Goal: Browse casually

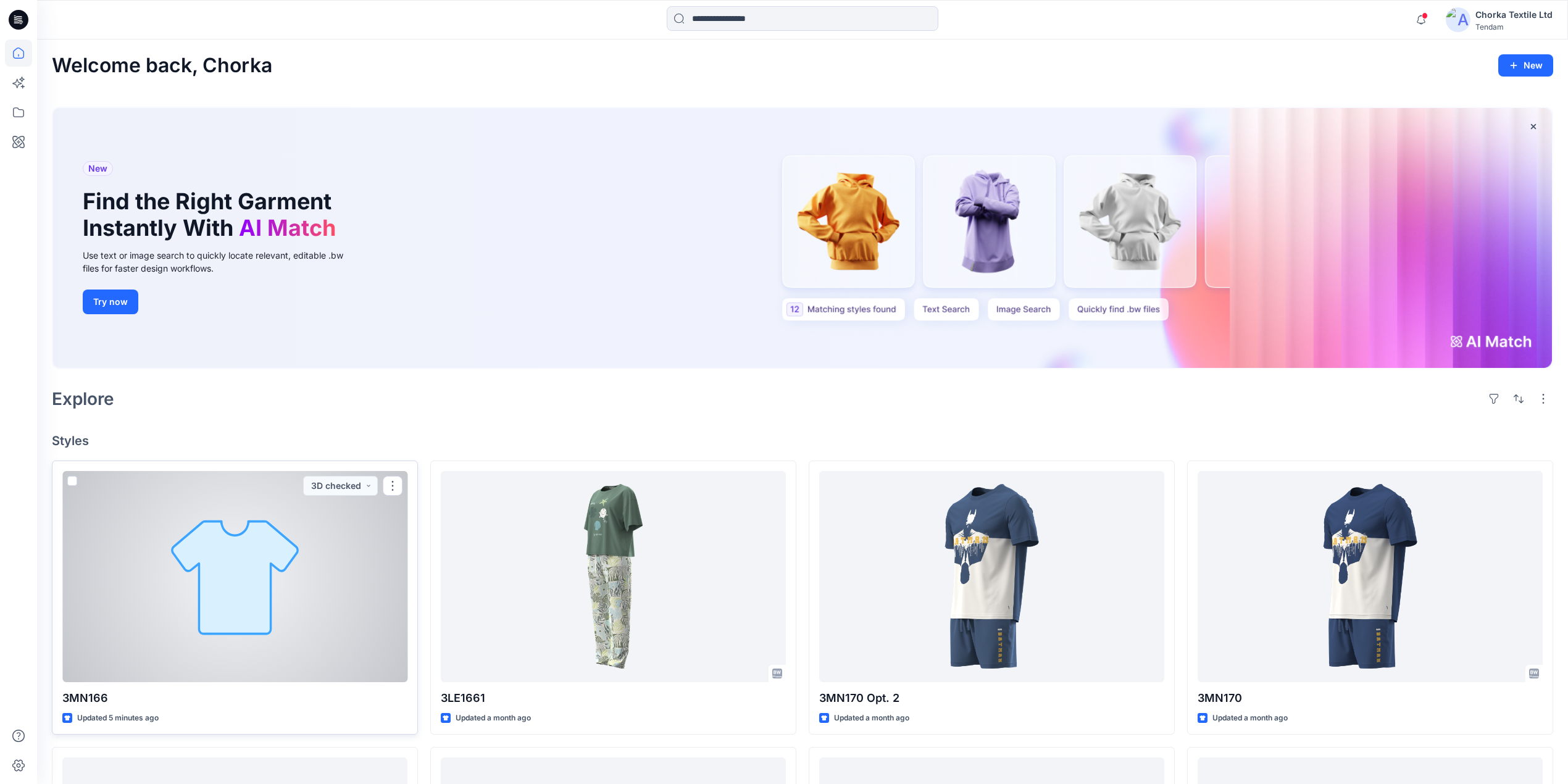
click at [311, 563] on div at bounding box center [235, 576] width 345 height 211
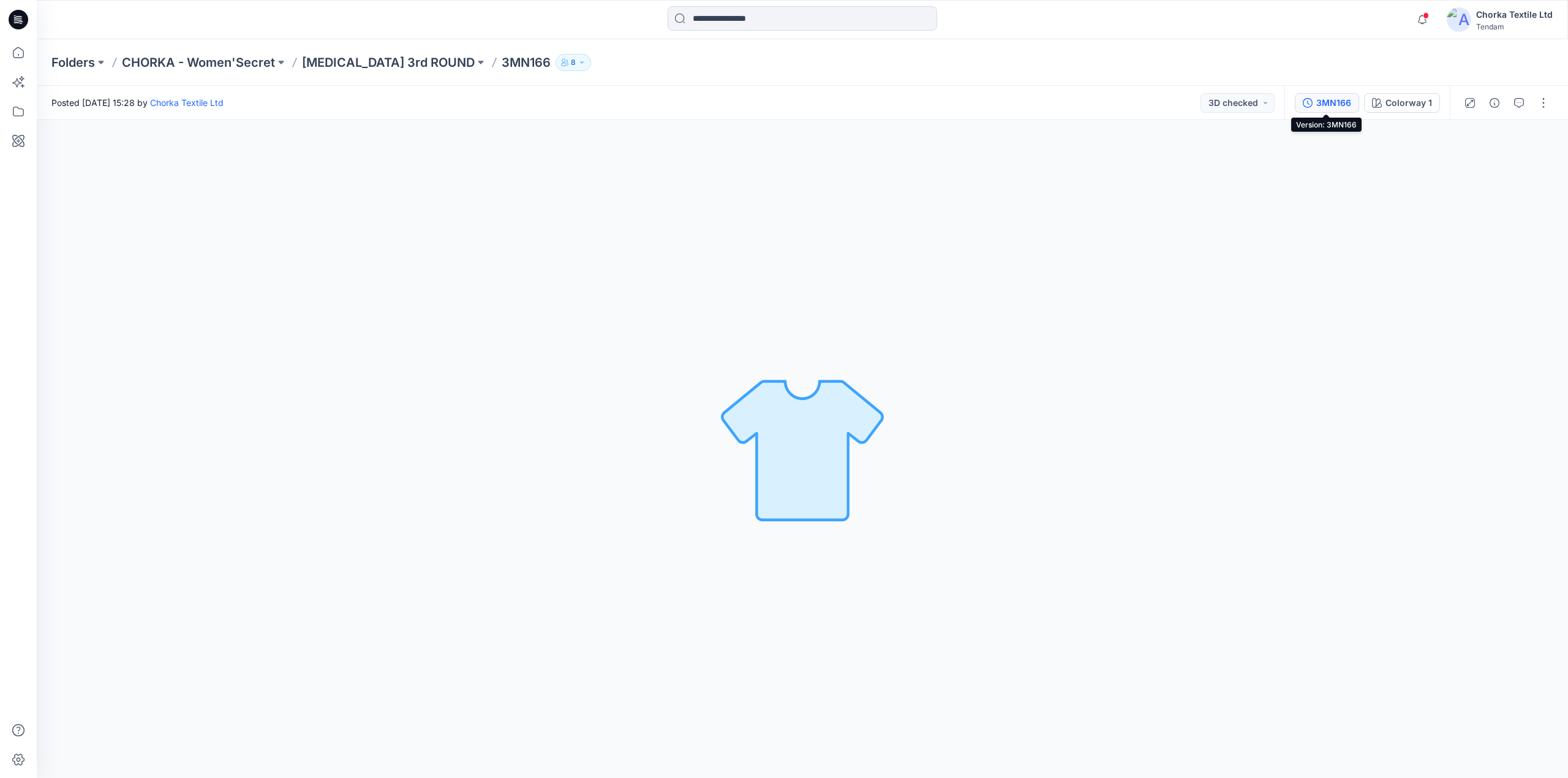
click at [1340, 98] on div "3MN166" at bounding box center [1333, 103] width 35 height 13
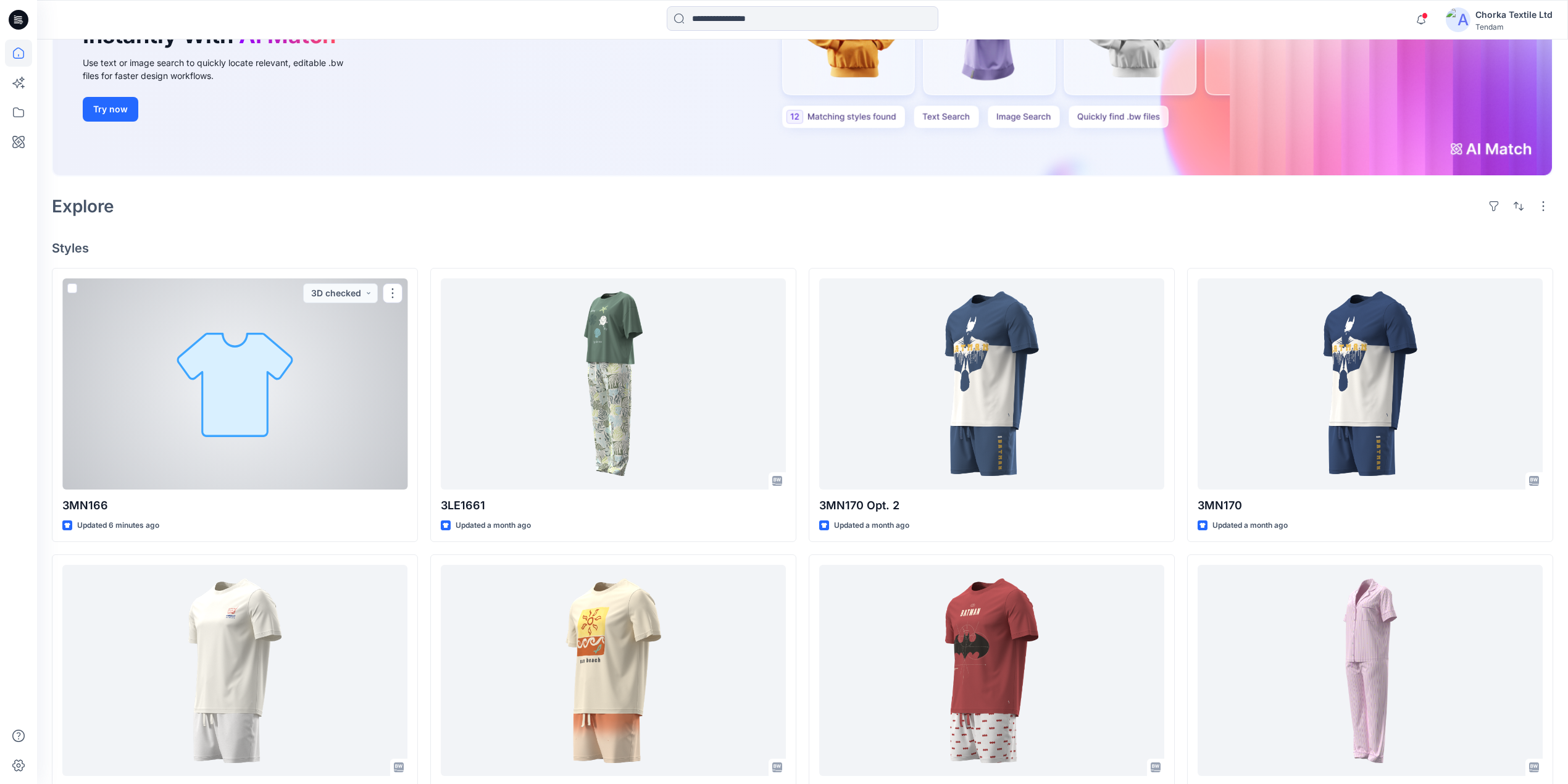
scroll to position [164, 0]
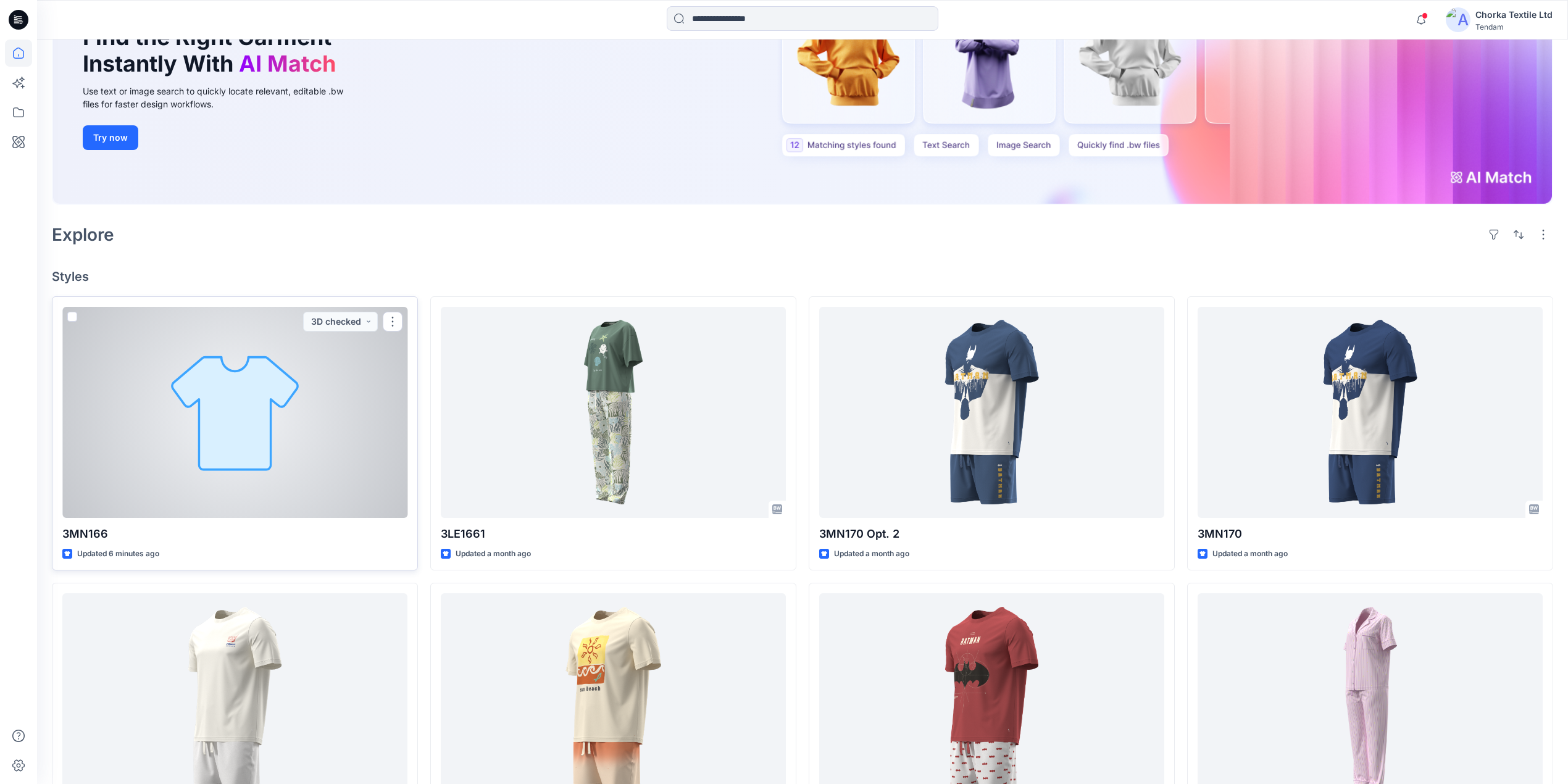
click at [269, 420] on div at bounding box center [235, 412] width 345 height 211
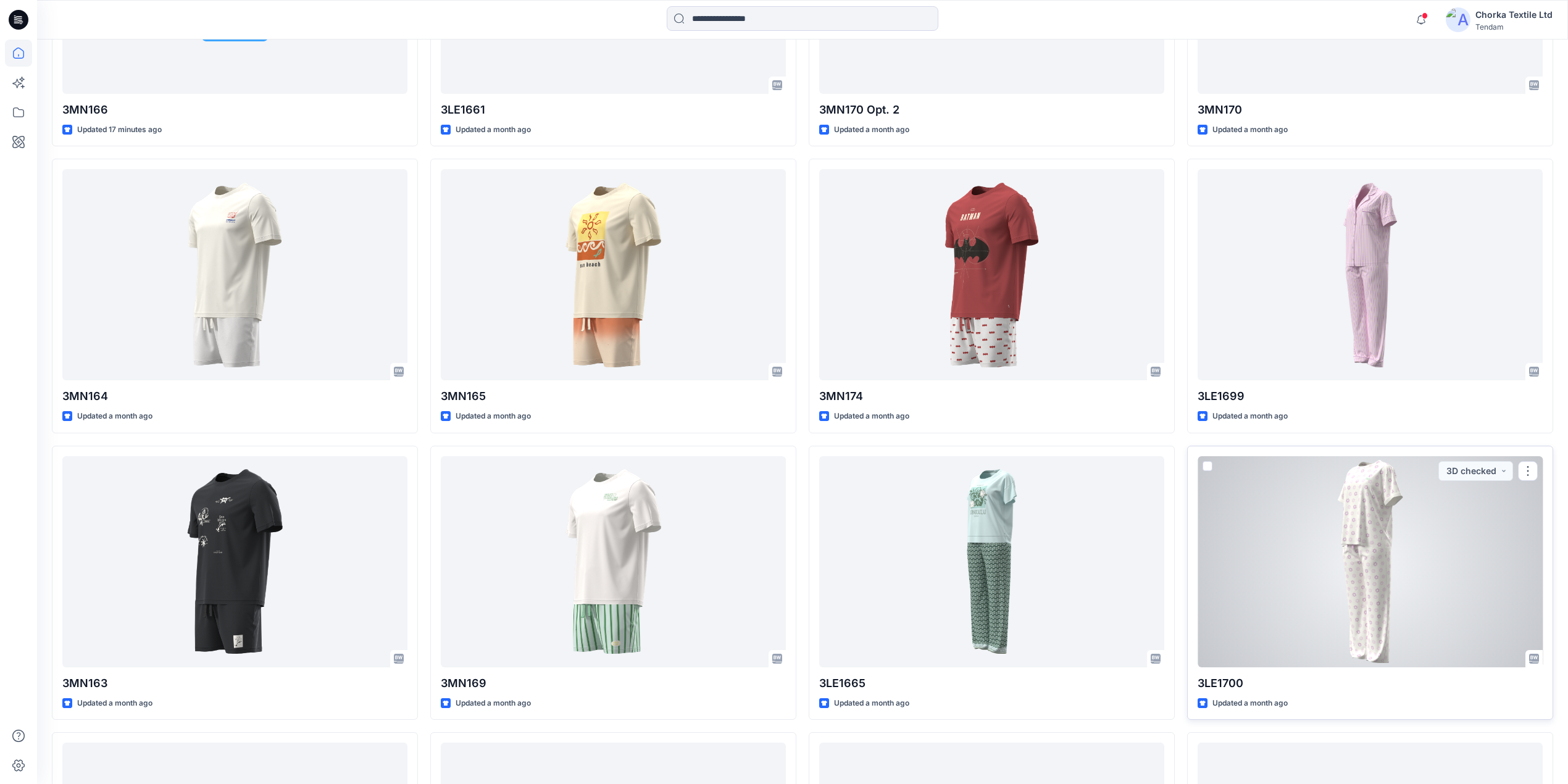
scroll to position [584, 0]
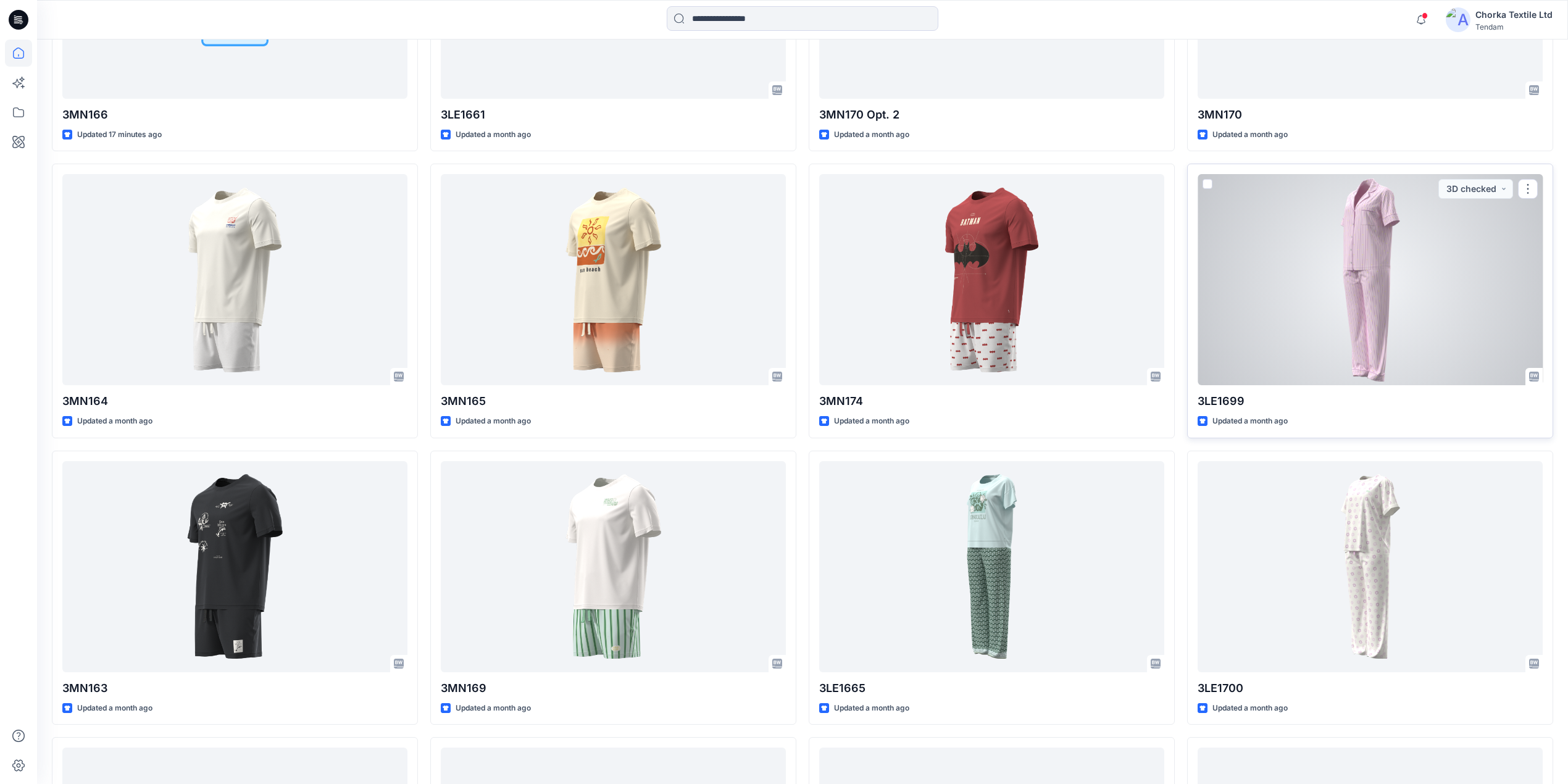
click at [1353, 282] on div at bounding box center [1370, 279] width 345 height 211
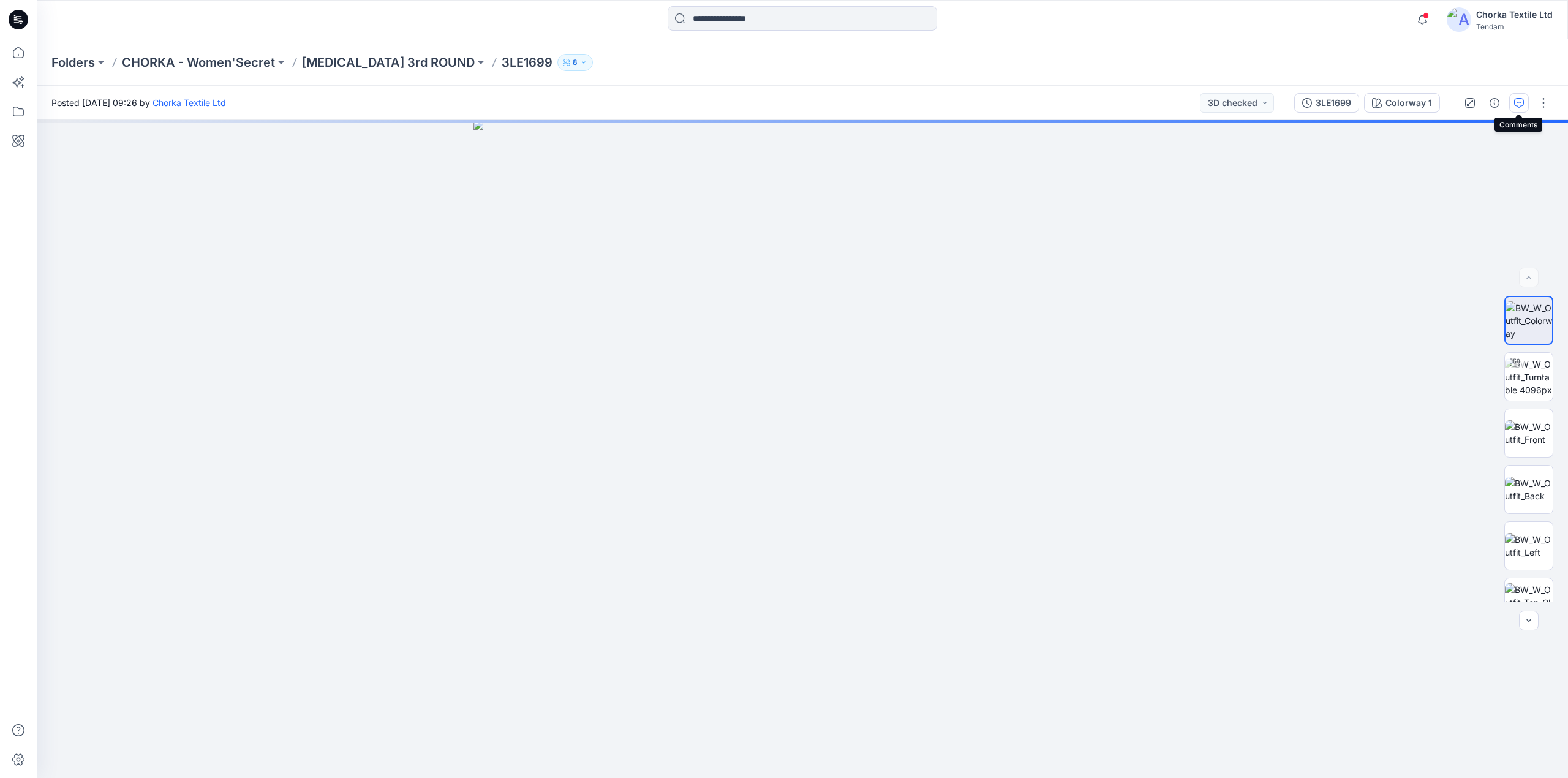
click at [1514, 106] on icon "button" at bounding box center [1518, 103] width 9 height 9
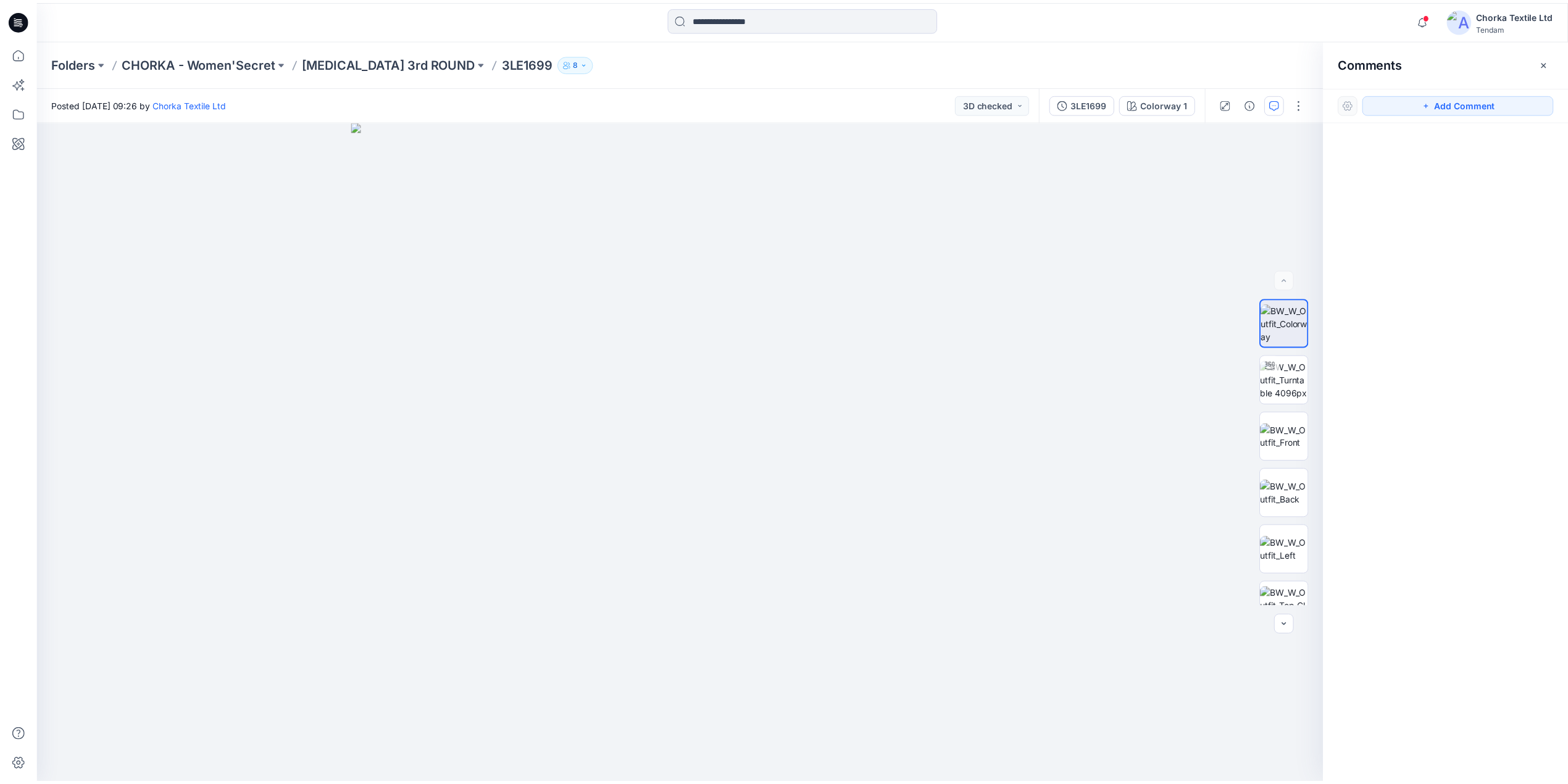
scroll to position [584, 0]
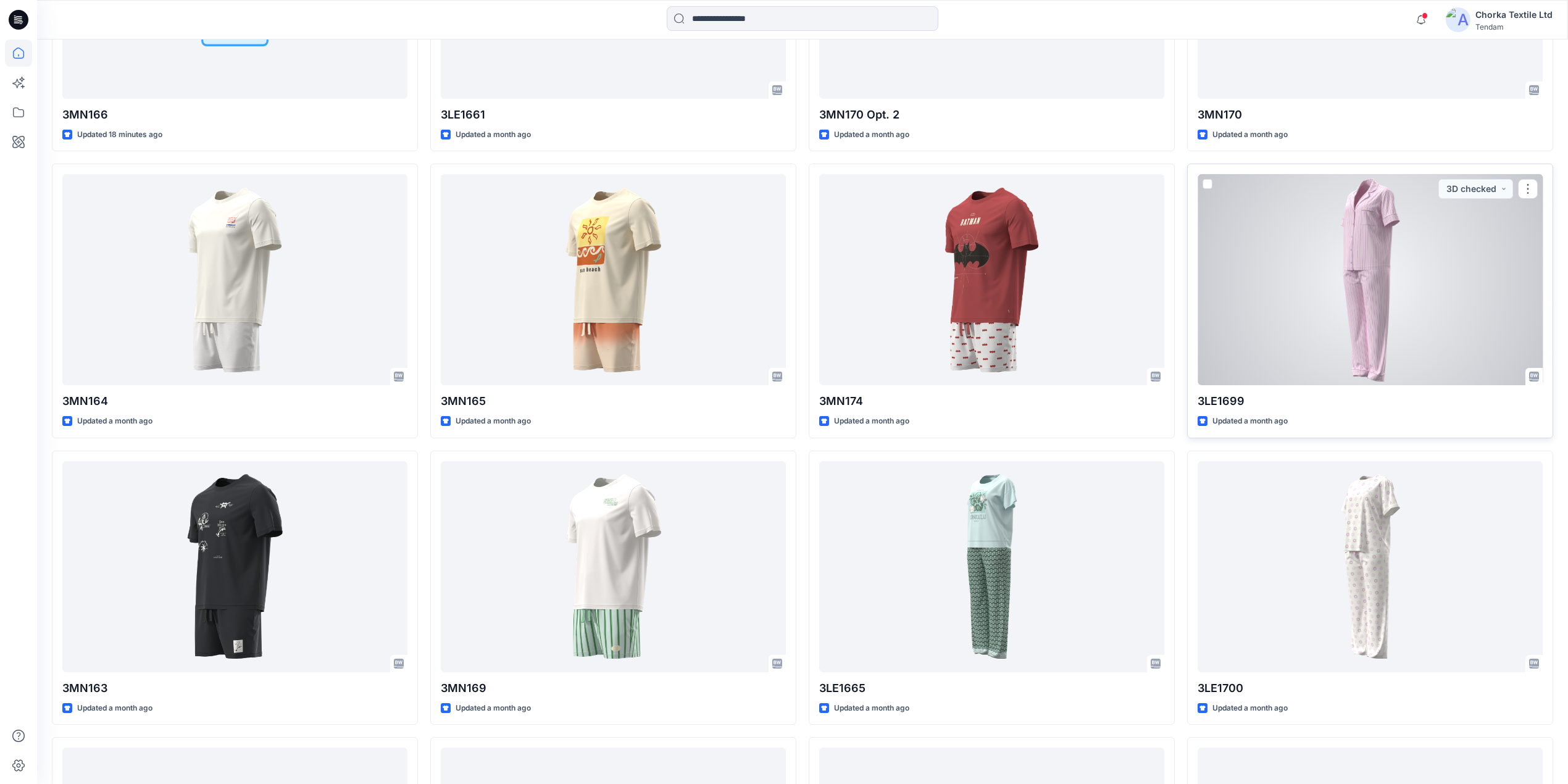
click at [1329, 259] on div at bounding box center [1370, 279] width 345 height 211
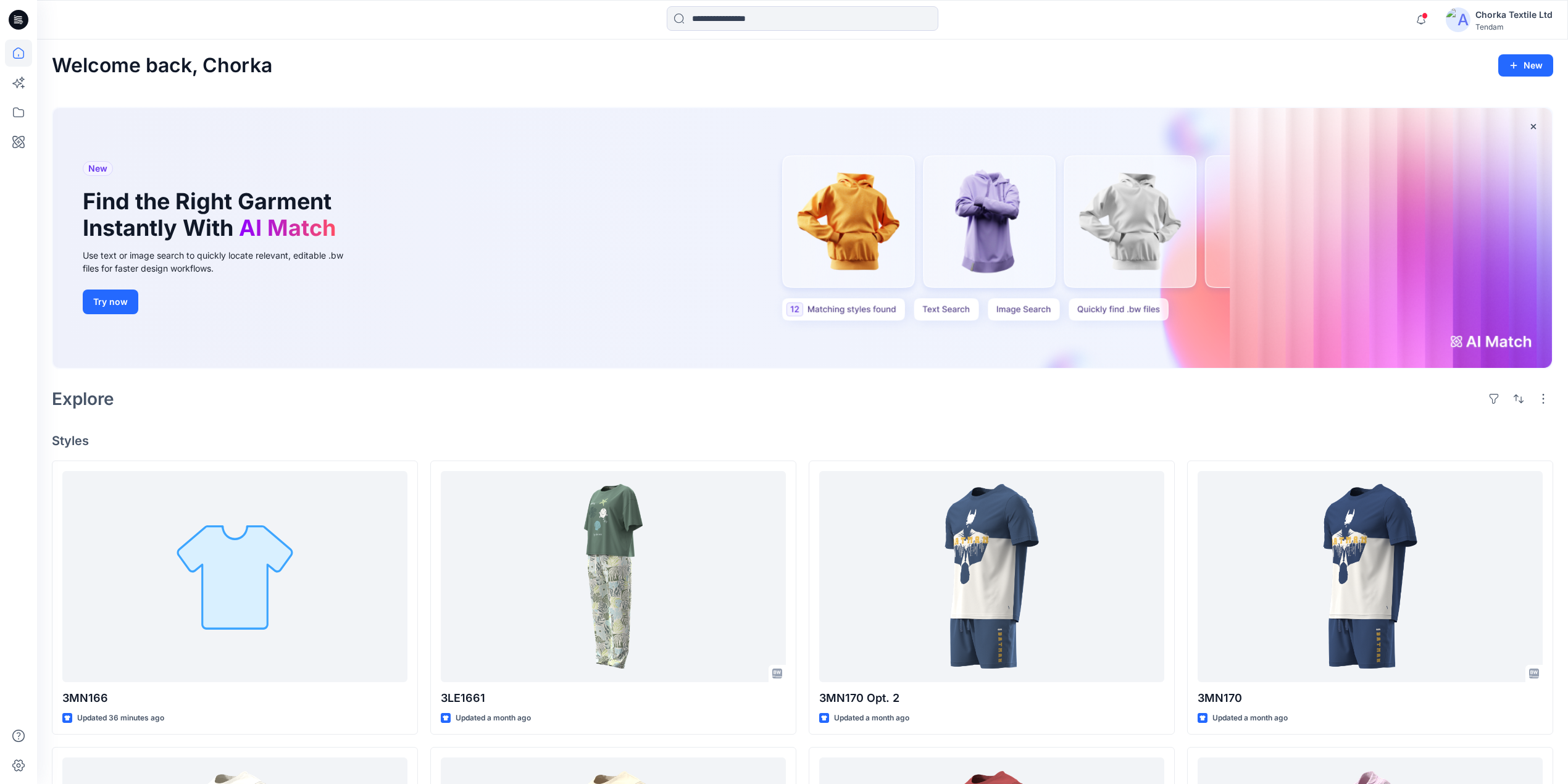
click at [536, 65] on div "Welcome back, Chorka New" at bounding box center [802, 66] width 1502 height 23
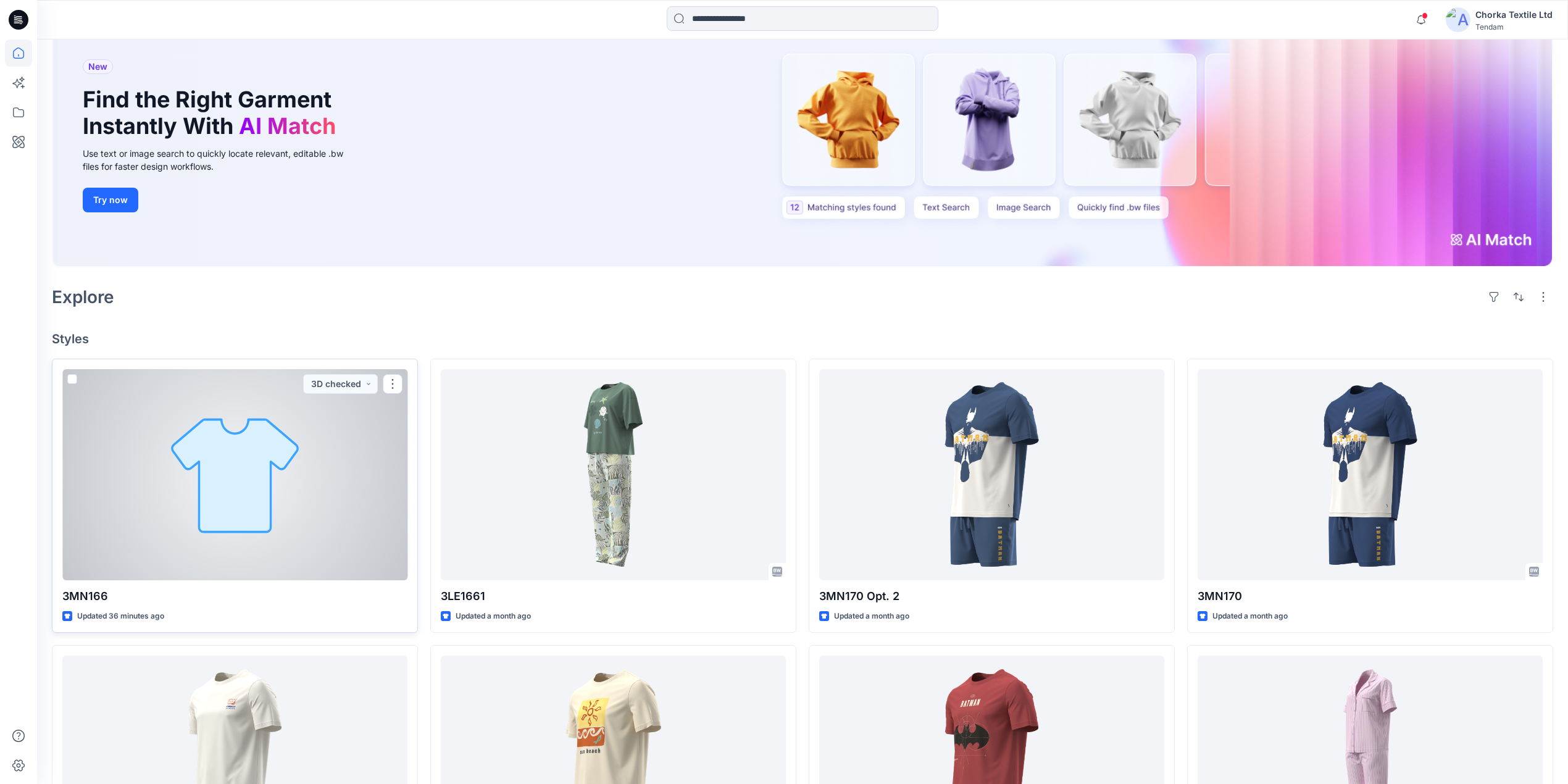
scroll to position [82, 0]
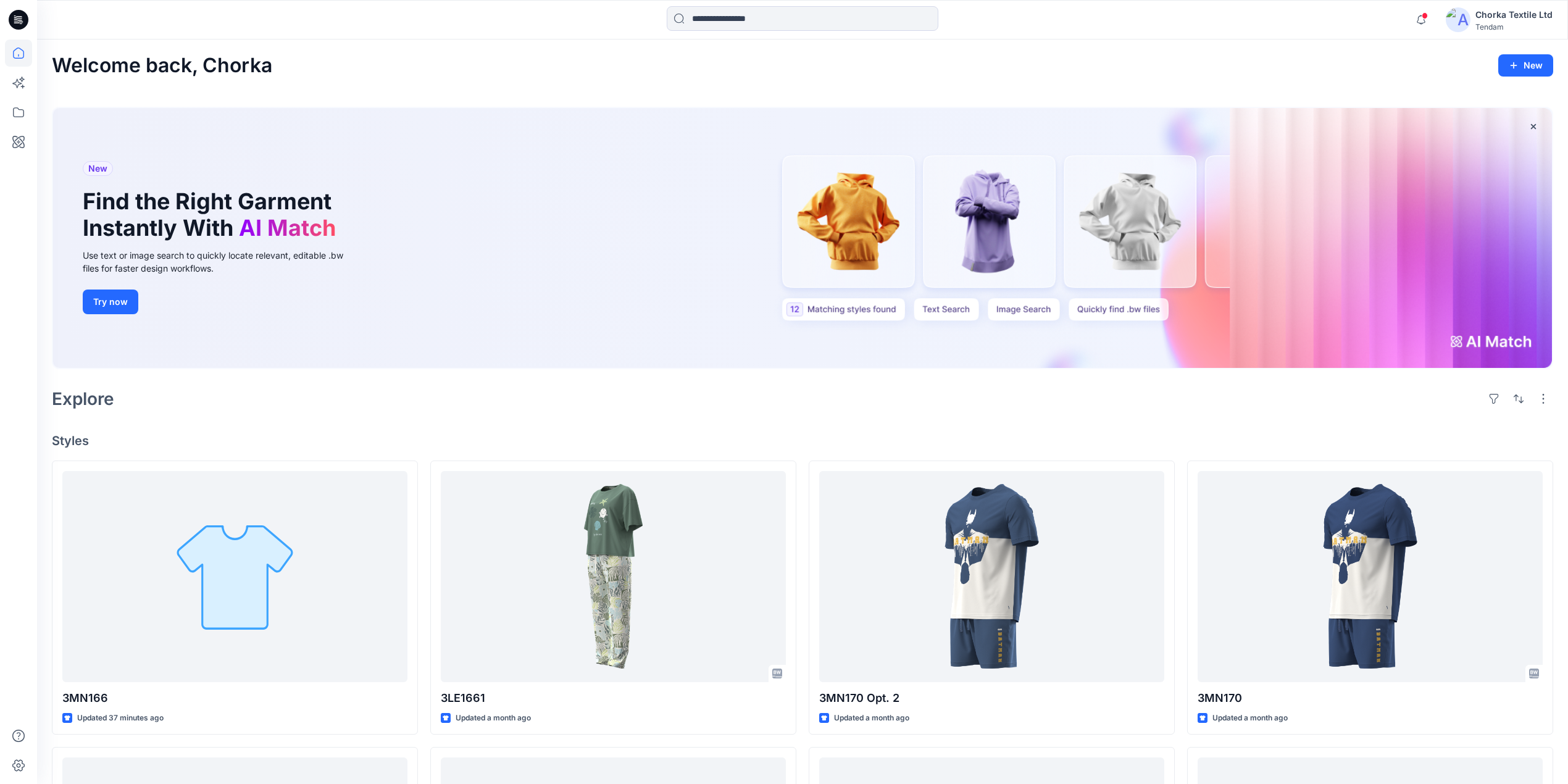
click at [485, 59] on div "Welcome back, Chorka New" at bounding box center [802, 66] width 1502 height 23
click at [639, 58] on div "Welcome back, Chorka New" at bounding box center [802, 66] width 1502 height 23
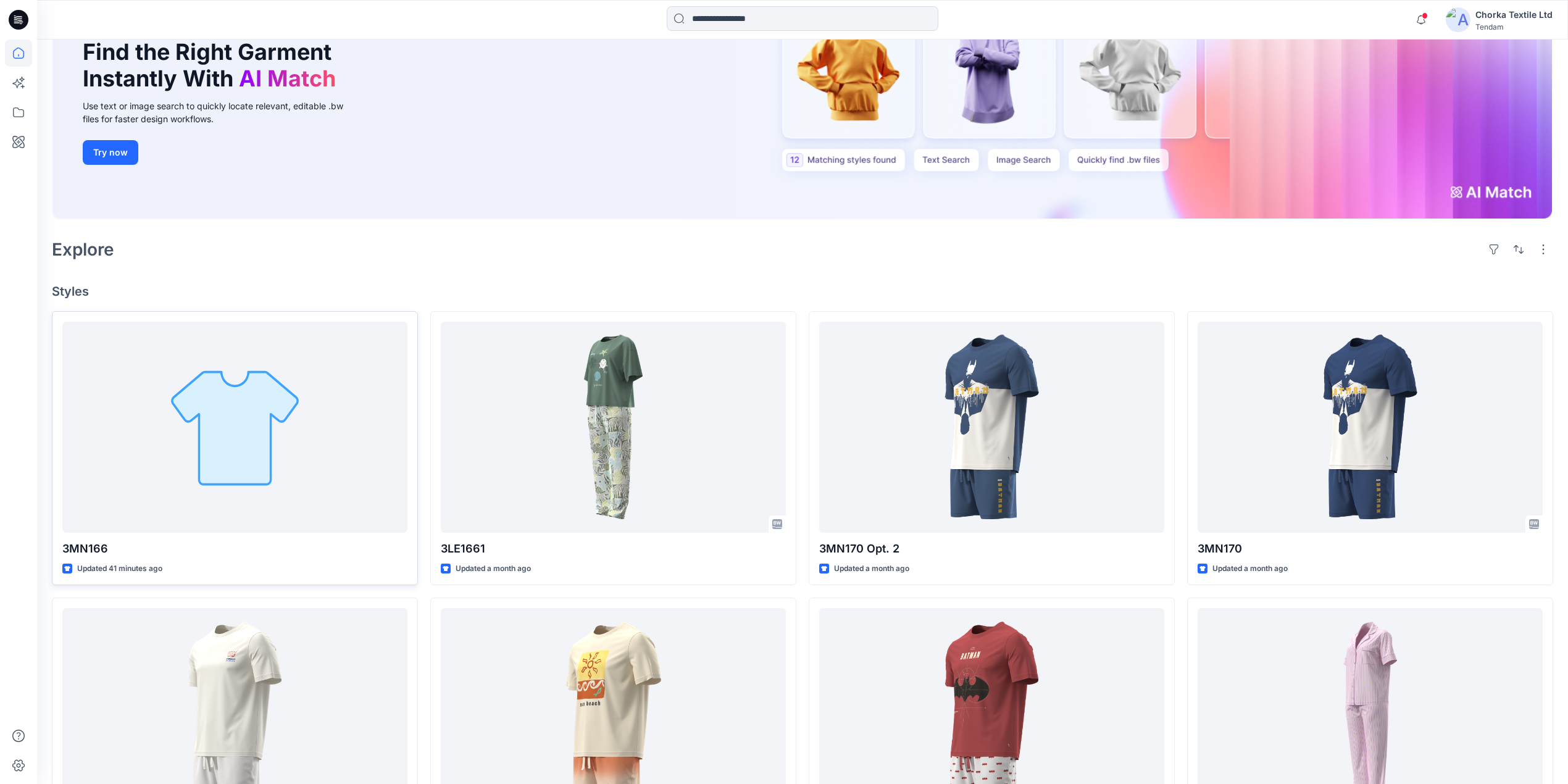
scroll to position [164, 0]
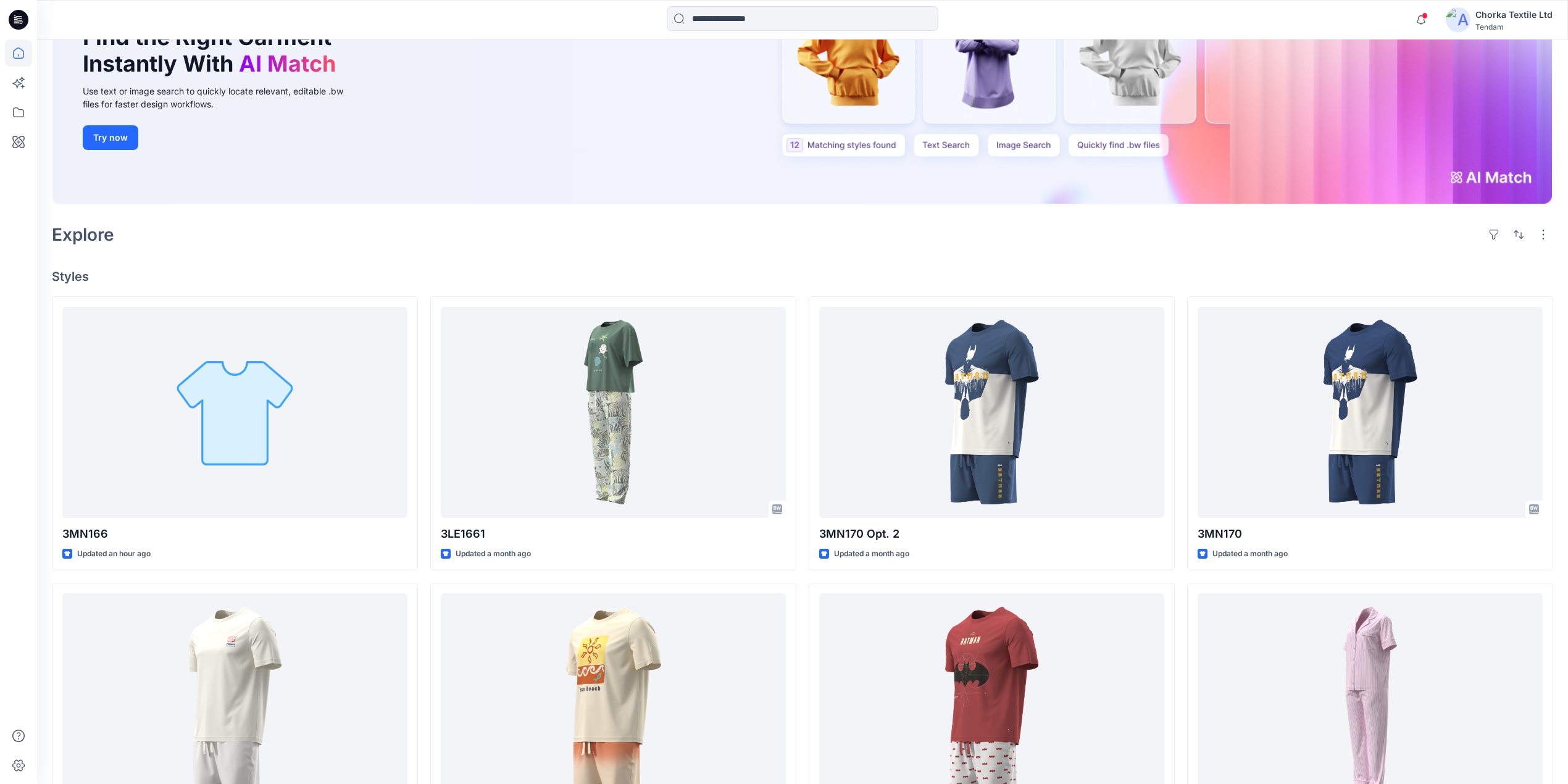
click at [509, 228] on div "Explore" at bounding box center [802, 235] width 1502 height 29
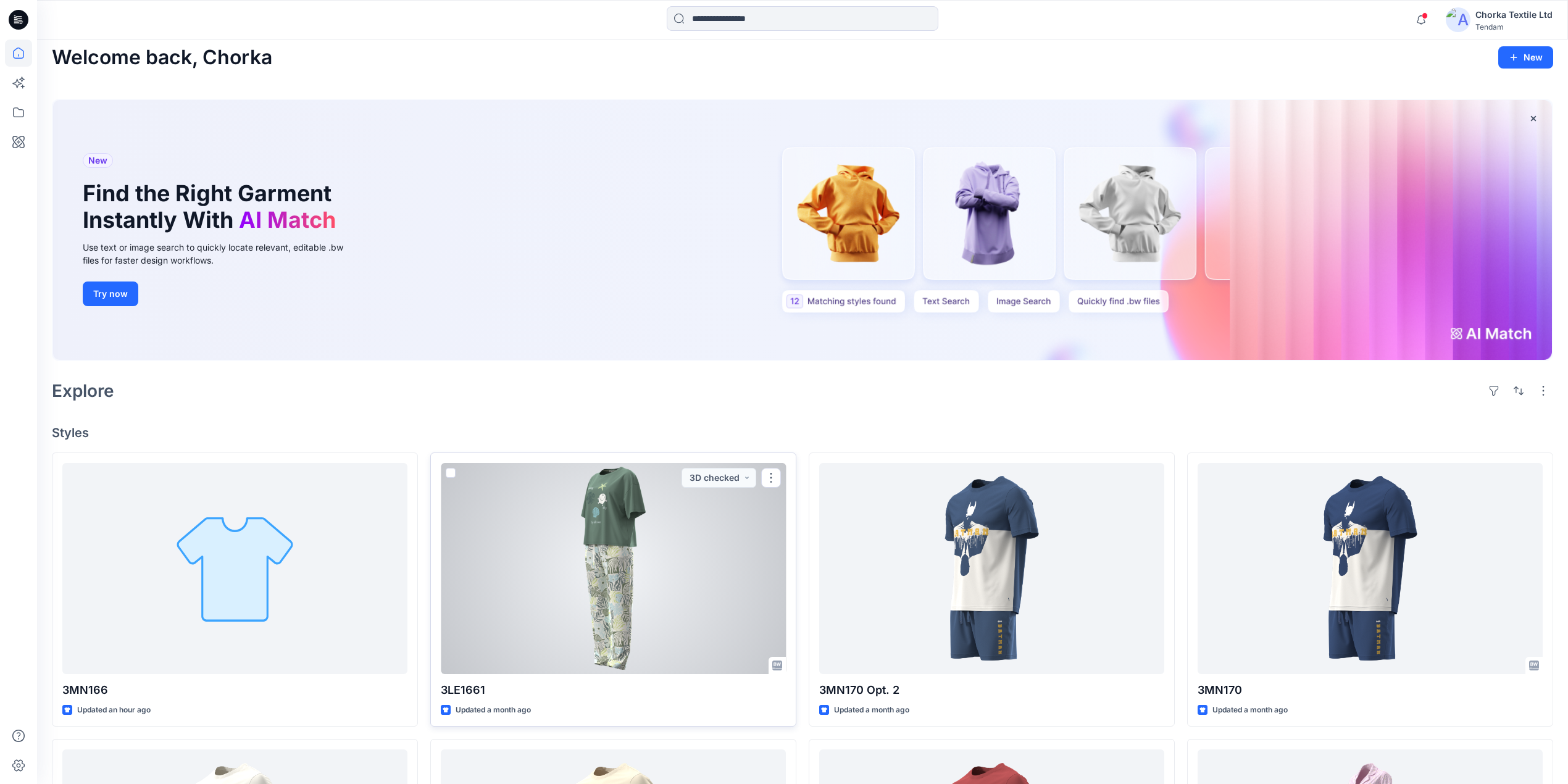
scroll to position [0, 0]
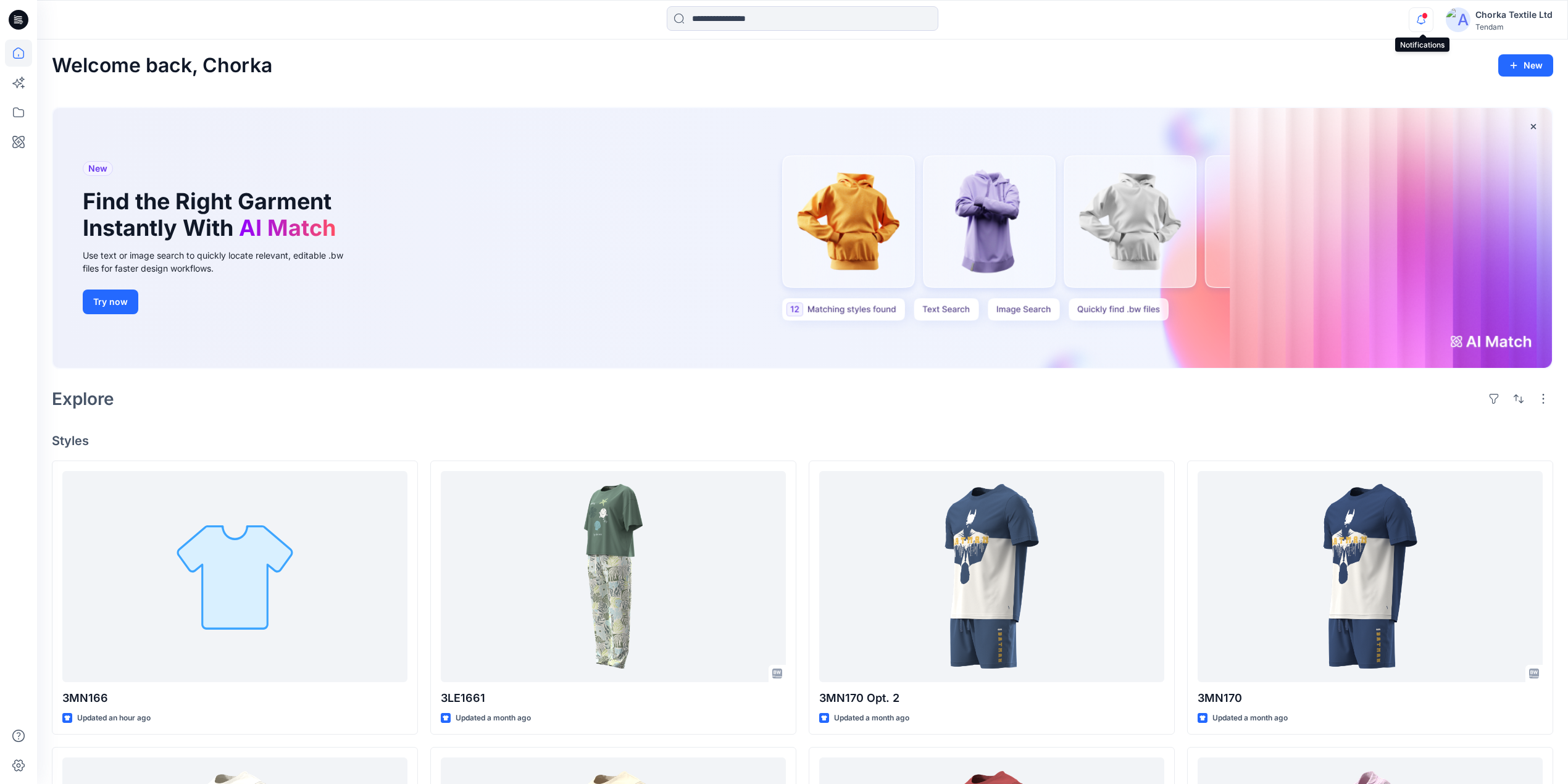
click at [1418, 13] on icon "button" at bounding box center [1421, 20] width 24 height 25
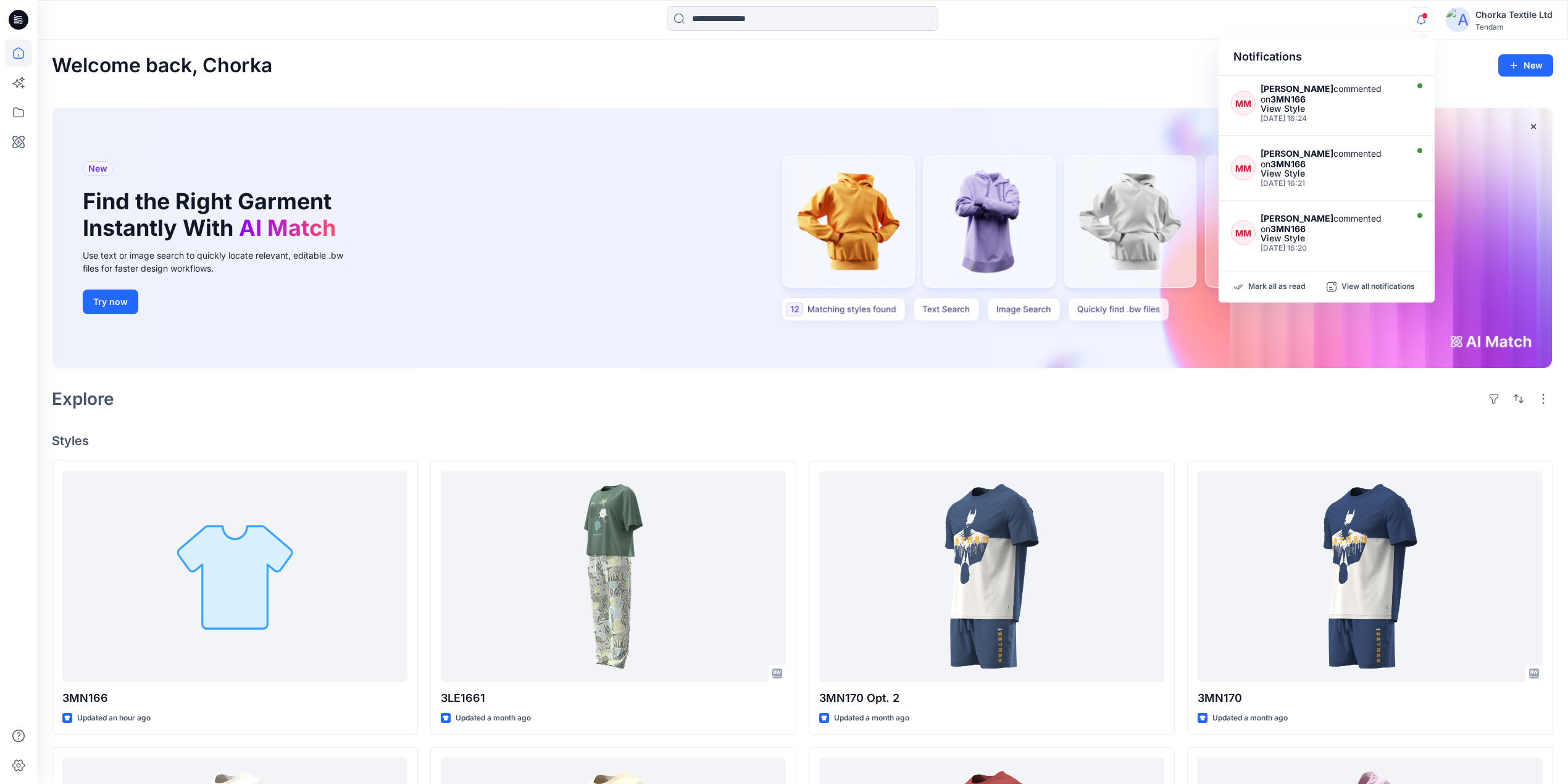
click at [1163, 73] on div "Welcome back, Chorka New" at bounding box center [802, 66] width 1502 height 23
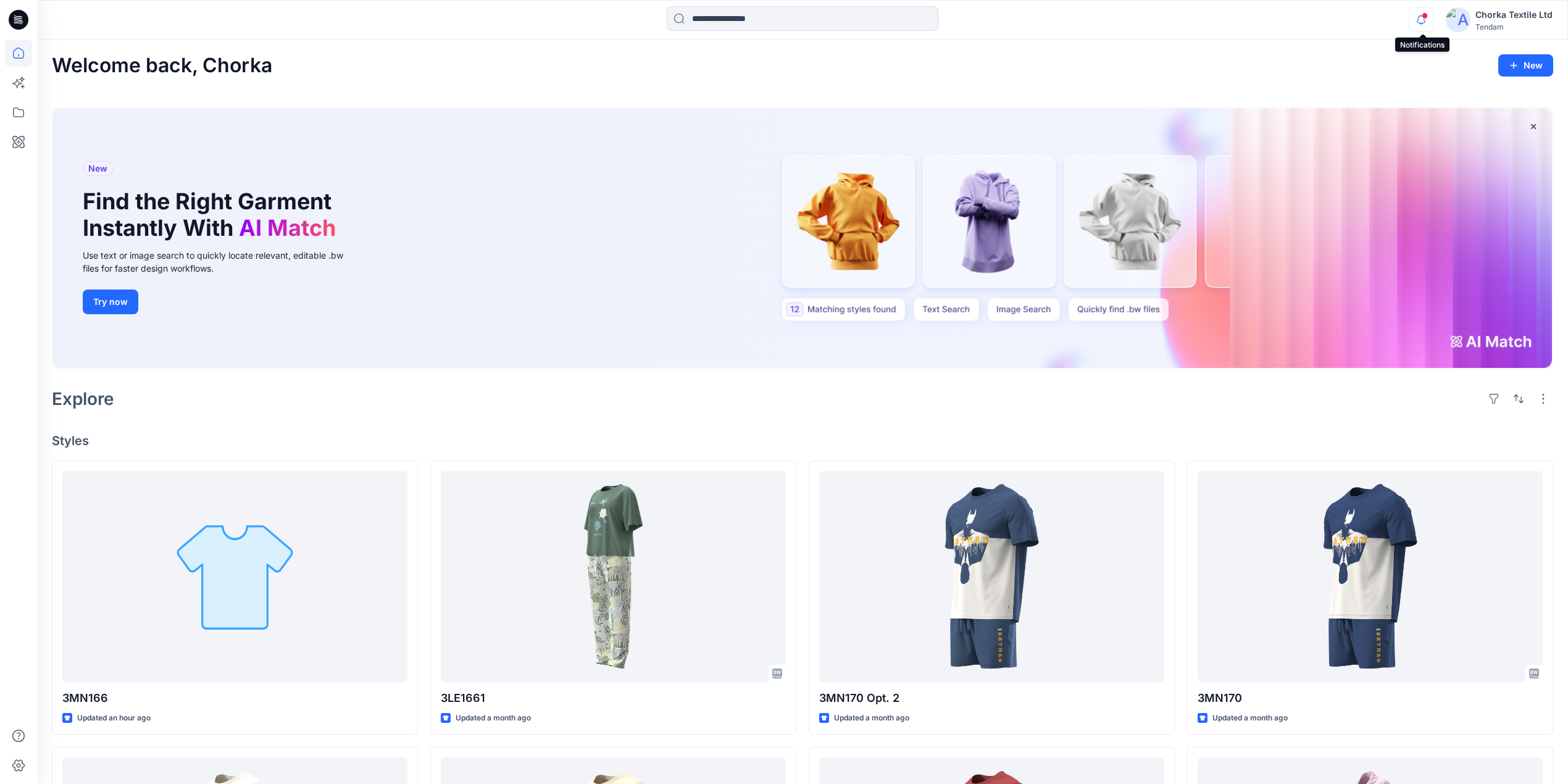
click at [1416, 16] on icon "button" at bounding box center [1421, 20] width 24 height 25
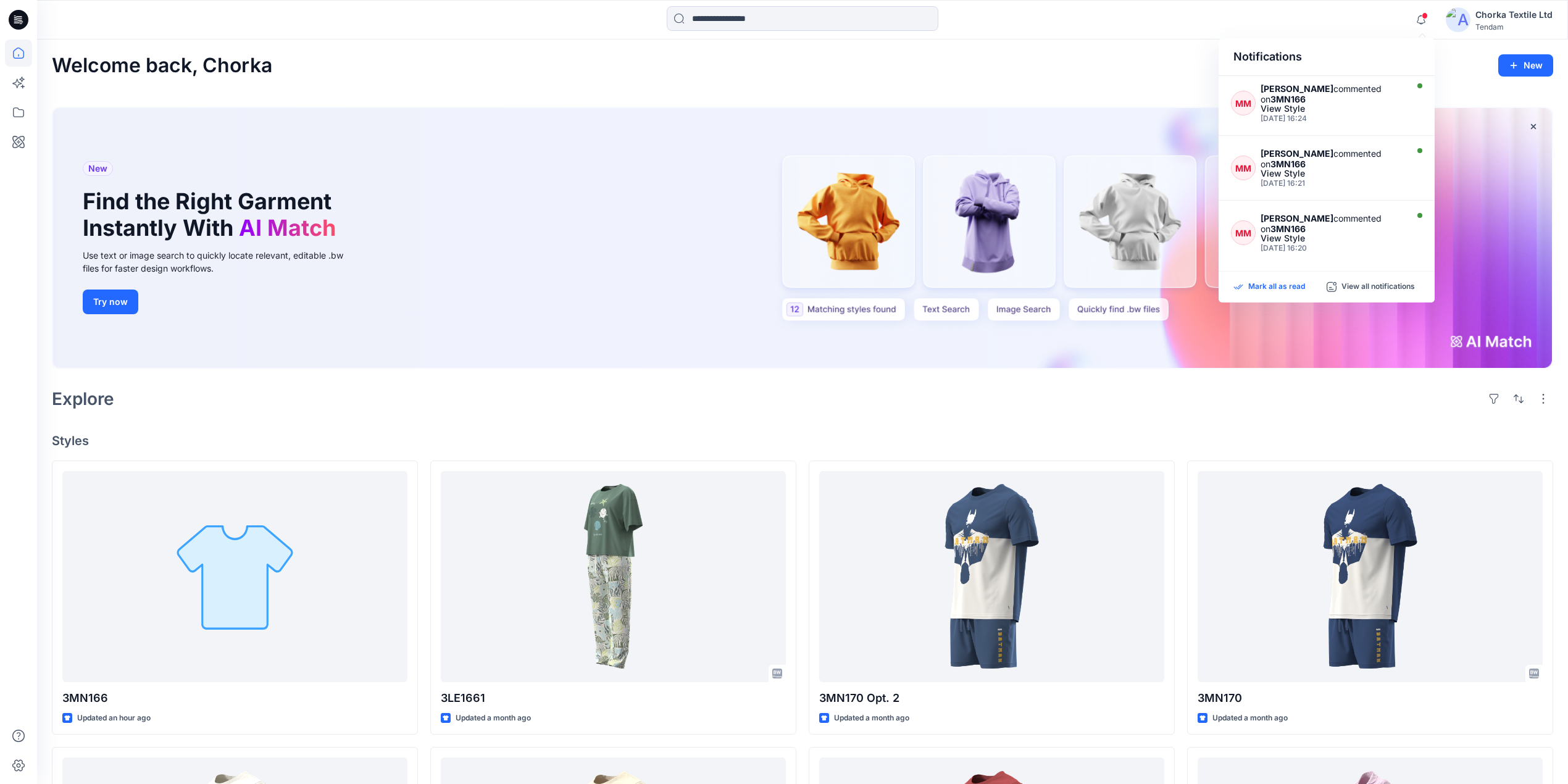
click at [1278, 285] on p "Mark all as read" at bounding box center [1276, 286] width 57 height 11
click at [1137, 59] on div "Welcome back, Chorka New" at bounding box center [802, 66] width 1502 height 23
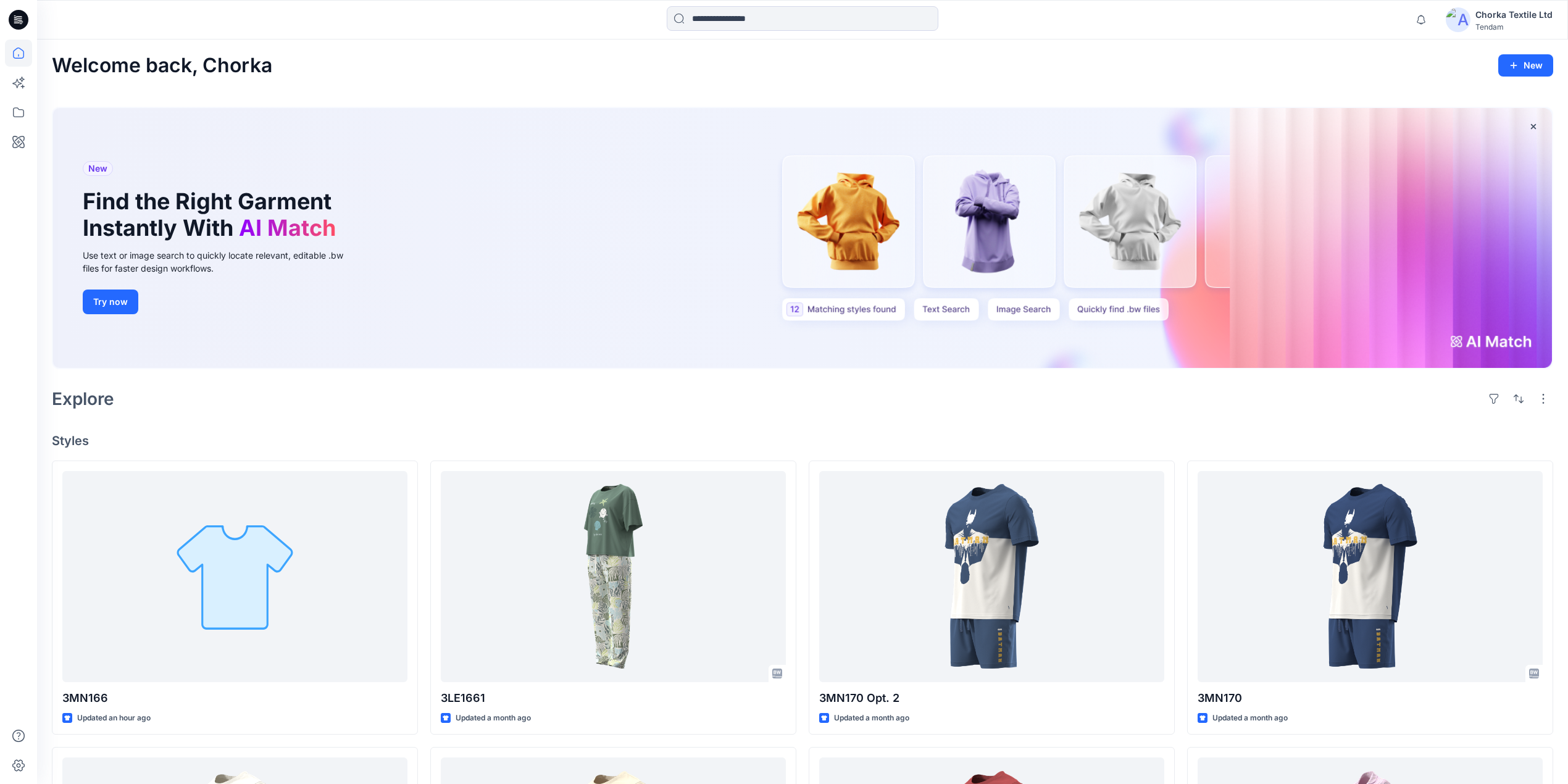
click at [240, 443] on h4 "Styles" at bounding box center [802, 440] width 1502 height 15
